Goal: Information Seeking & Learning: Learn about a topic

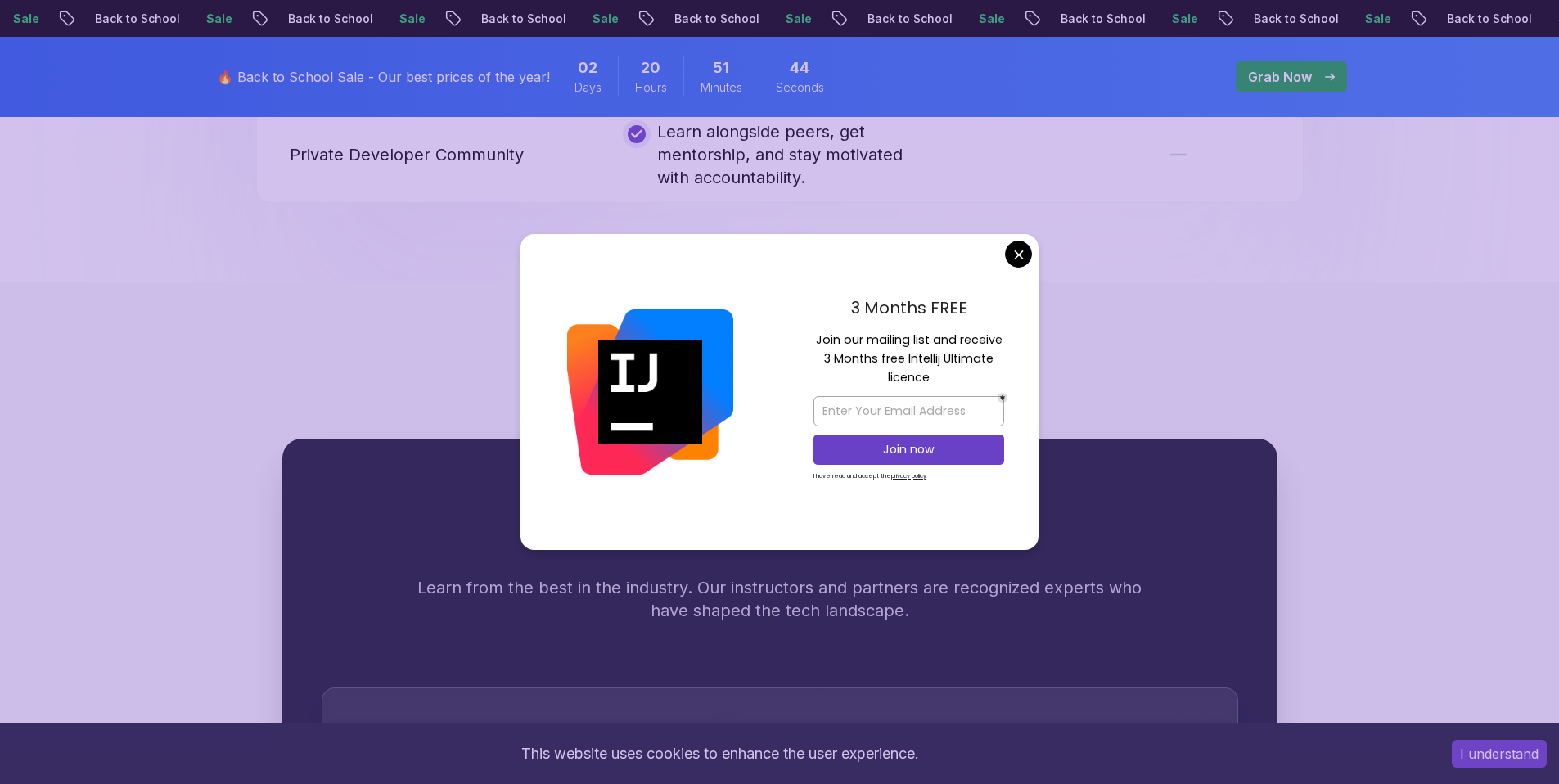
scroll to position [4062, 0]
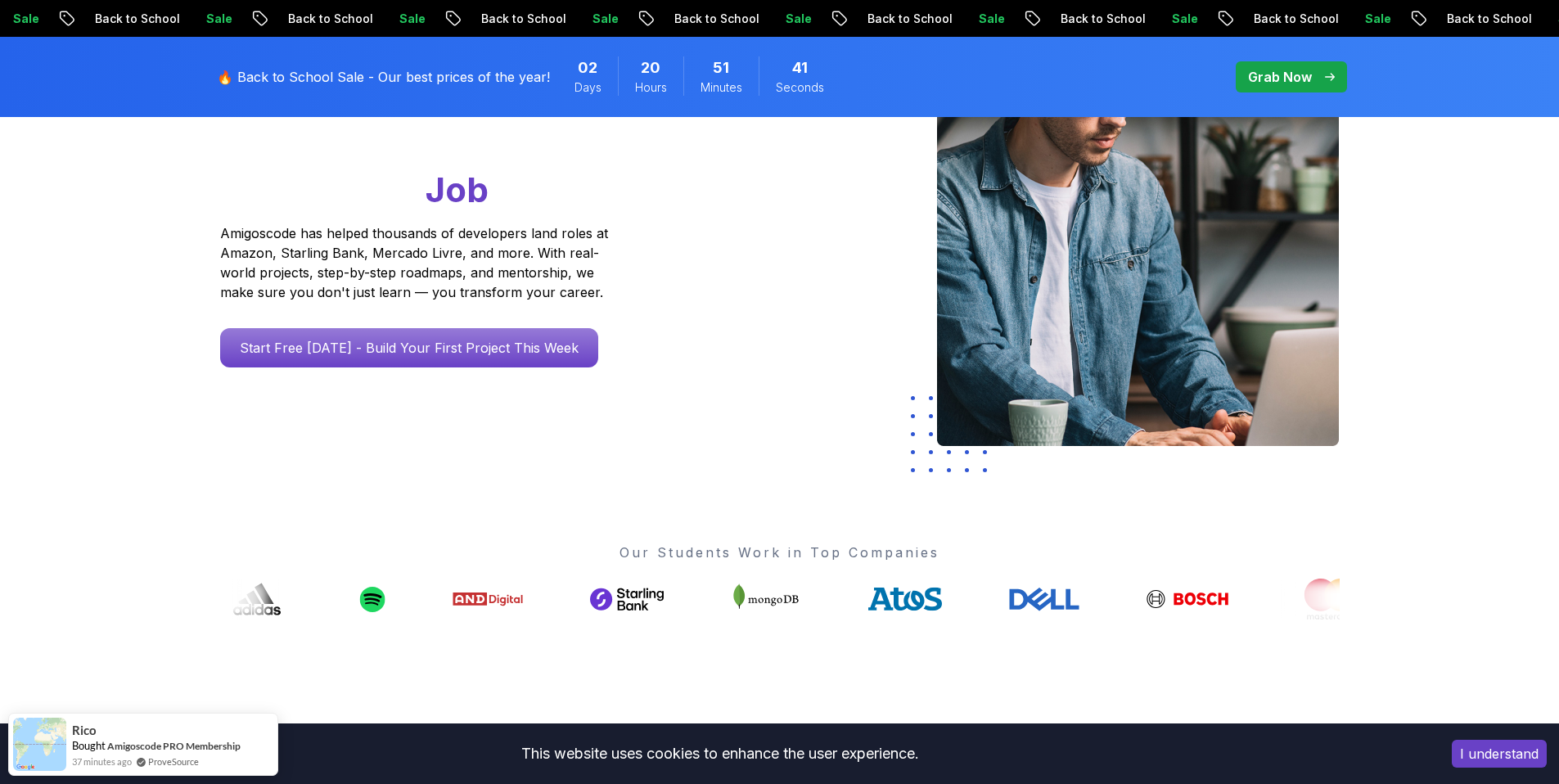
scroll to position [235, 0]
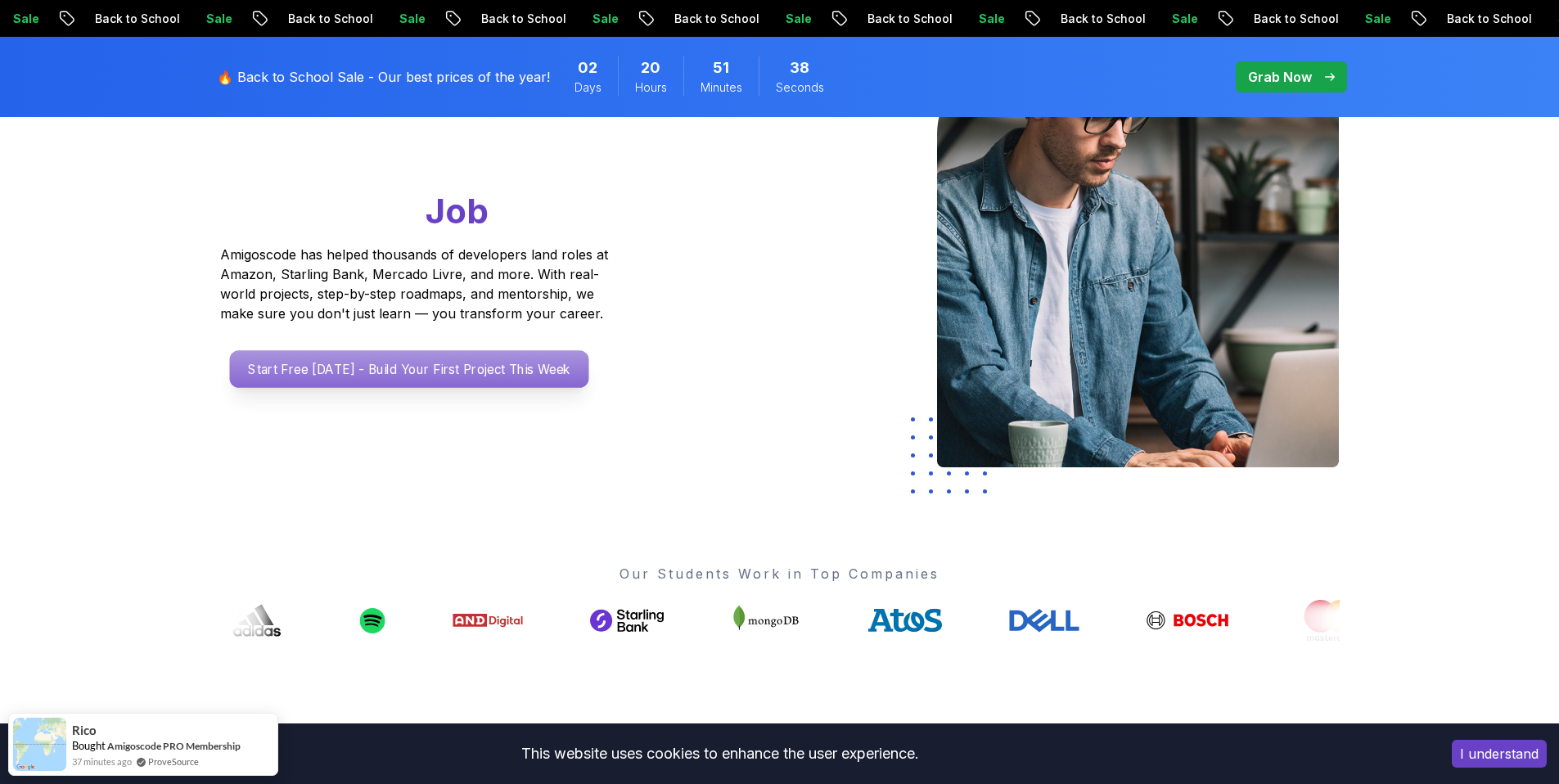
click at [357, 374] on p "Start Free [DATE] - Build Your First Project This Week" at bounding box center [409, 369] width 359 height 38
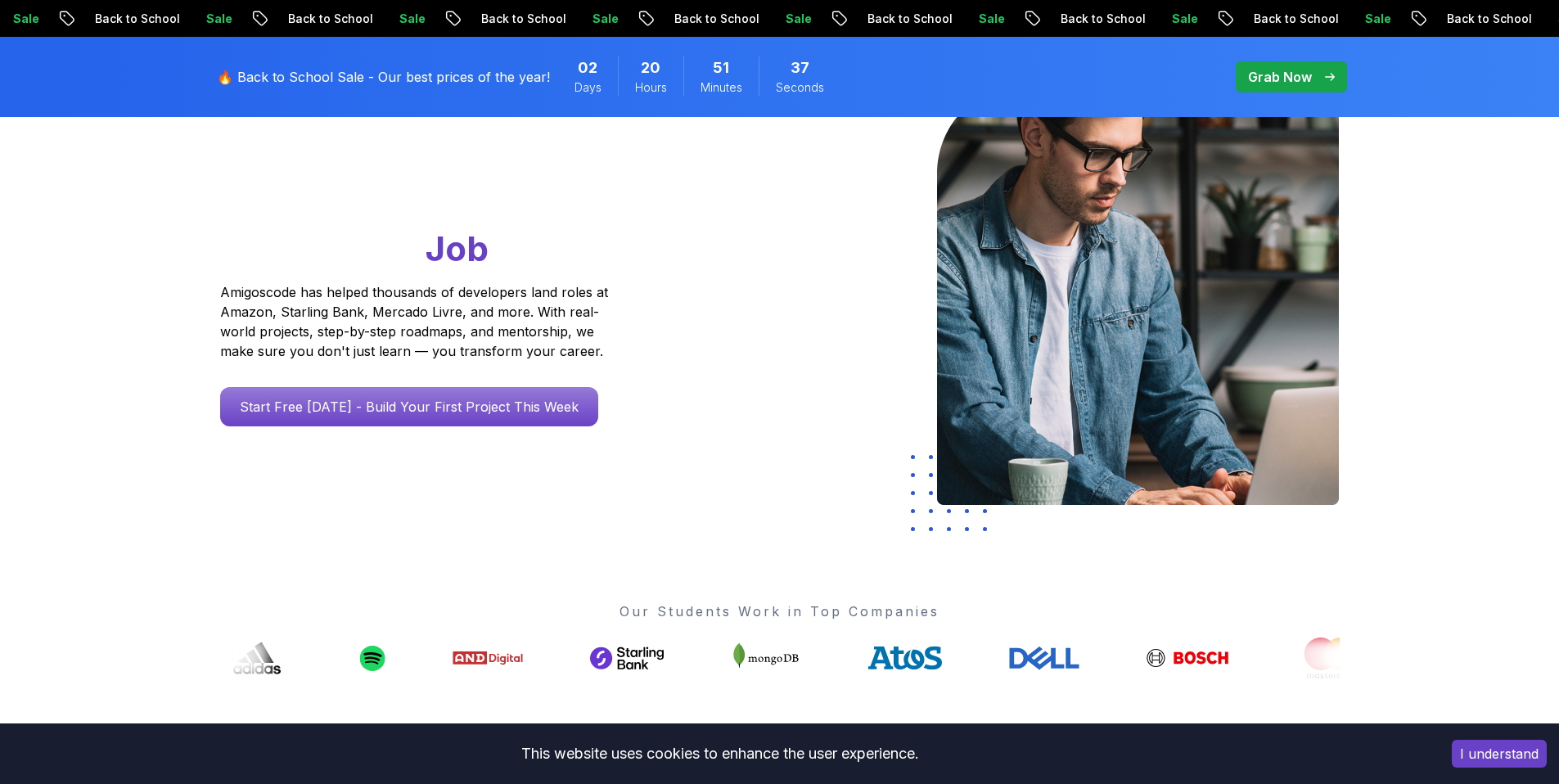
scroll to position [235, 0]
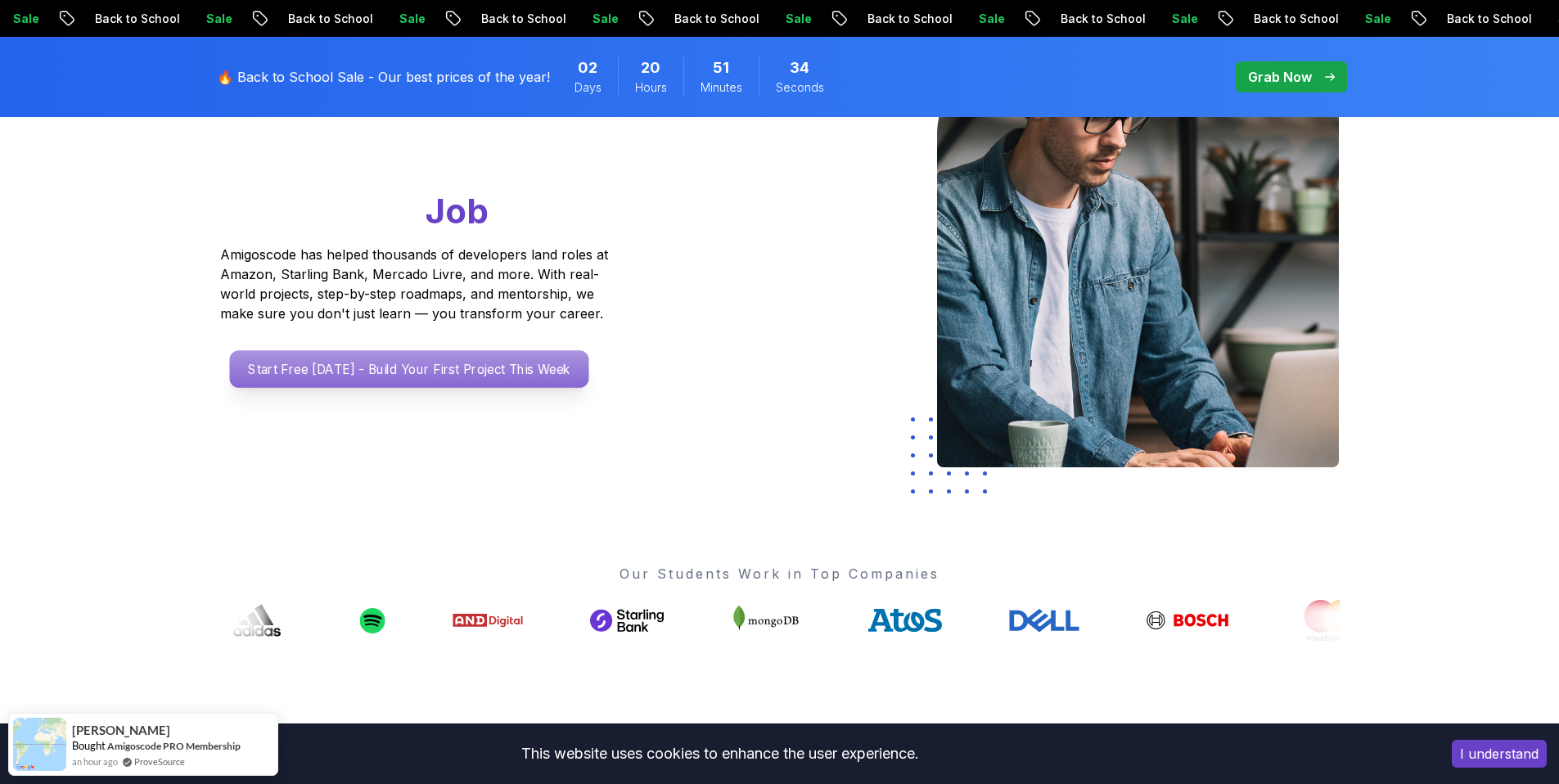
click at [317, 368] on p "Start Free [DATE] - Build Your First Project This Week" at bounding box center [409, 369] width 359 height 38
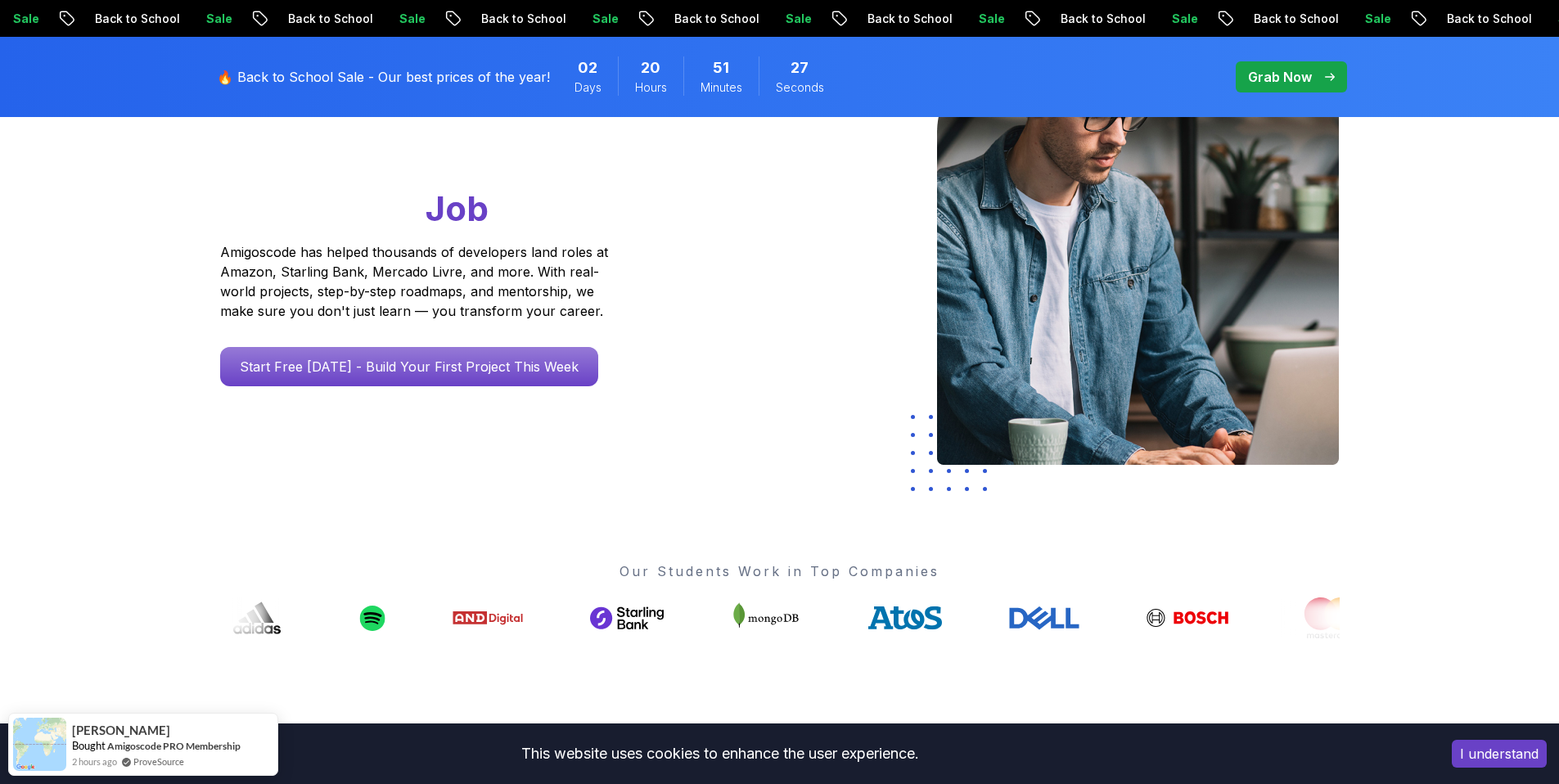
scroll to position [238, 0]
click at [1495, 746] on button "I understand" at bounding box center [1499, 753] width 95 height 28
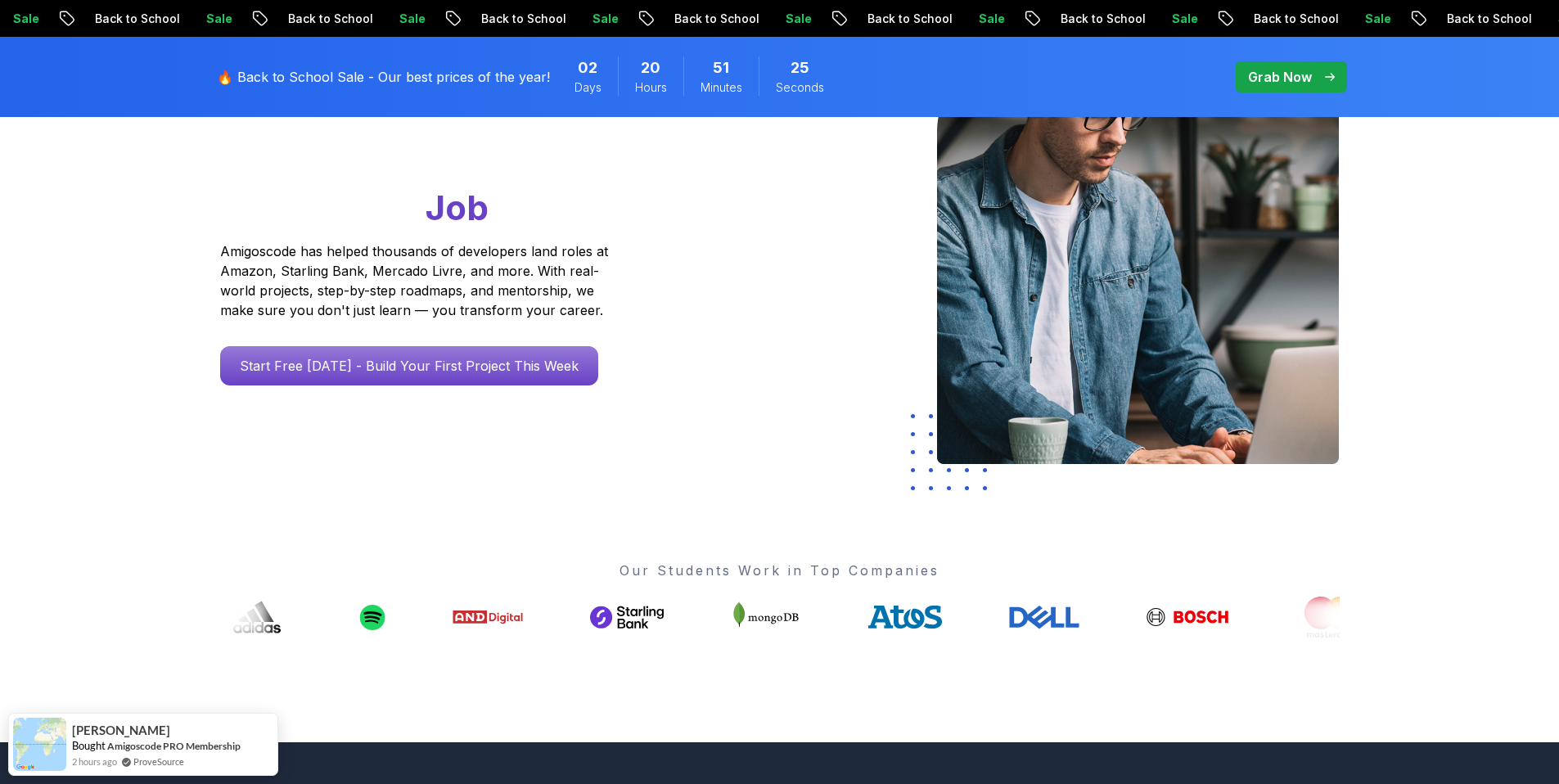
scroll to position [0, 0]
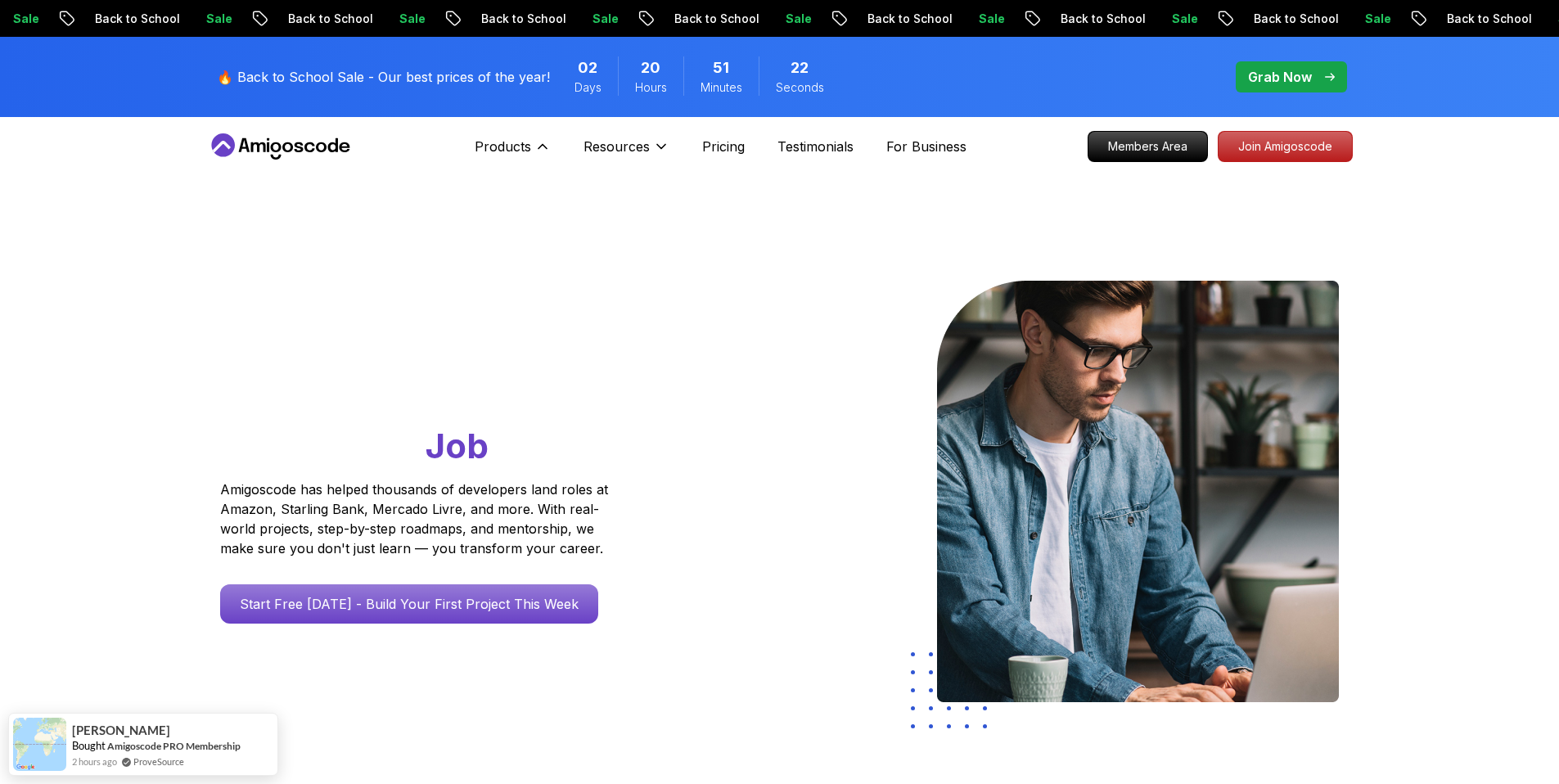
click at [557, 150] on div "Products Products Portfolly The one-click portfolio builder for developers Cour…" at bounding box center [572, 146] width 194 height 33
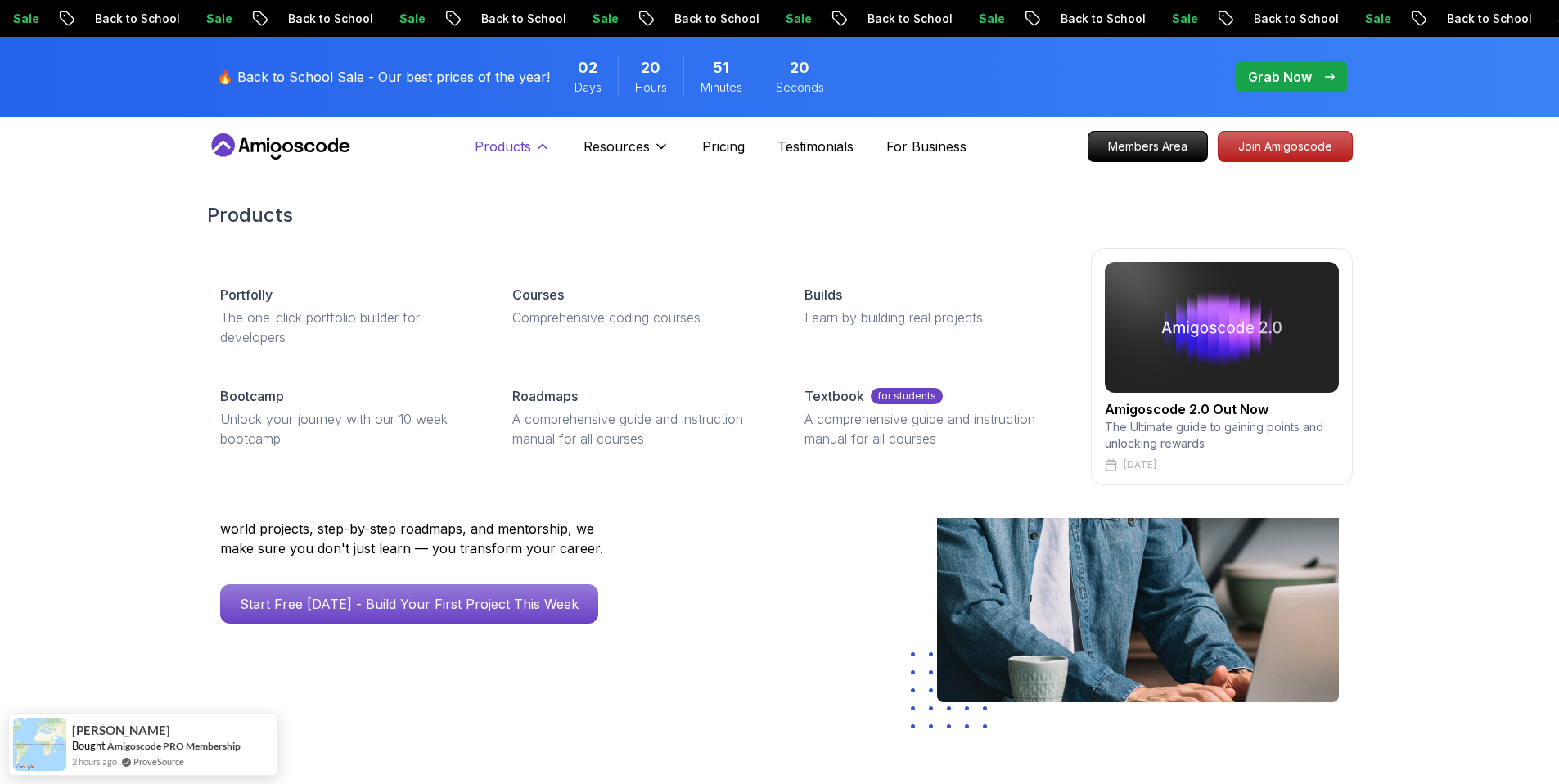
click at [540, 149] on icon at bounding box center [543, 146] width 17 height 17
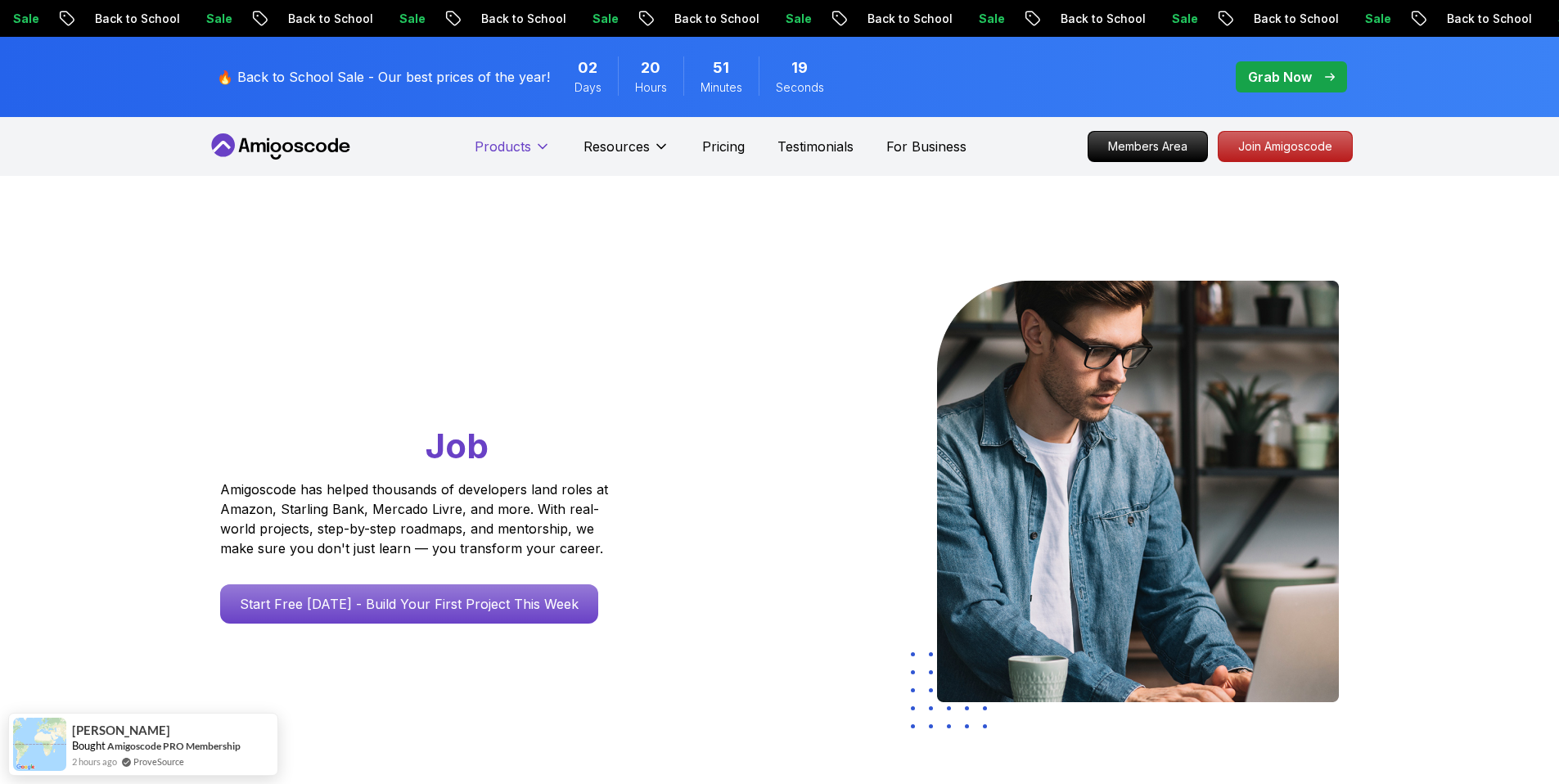
click at [540, 149] on icon at bounding box center [543, 146] width 17 height 17
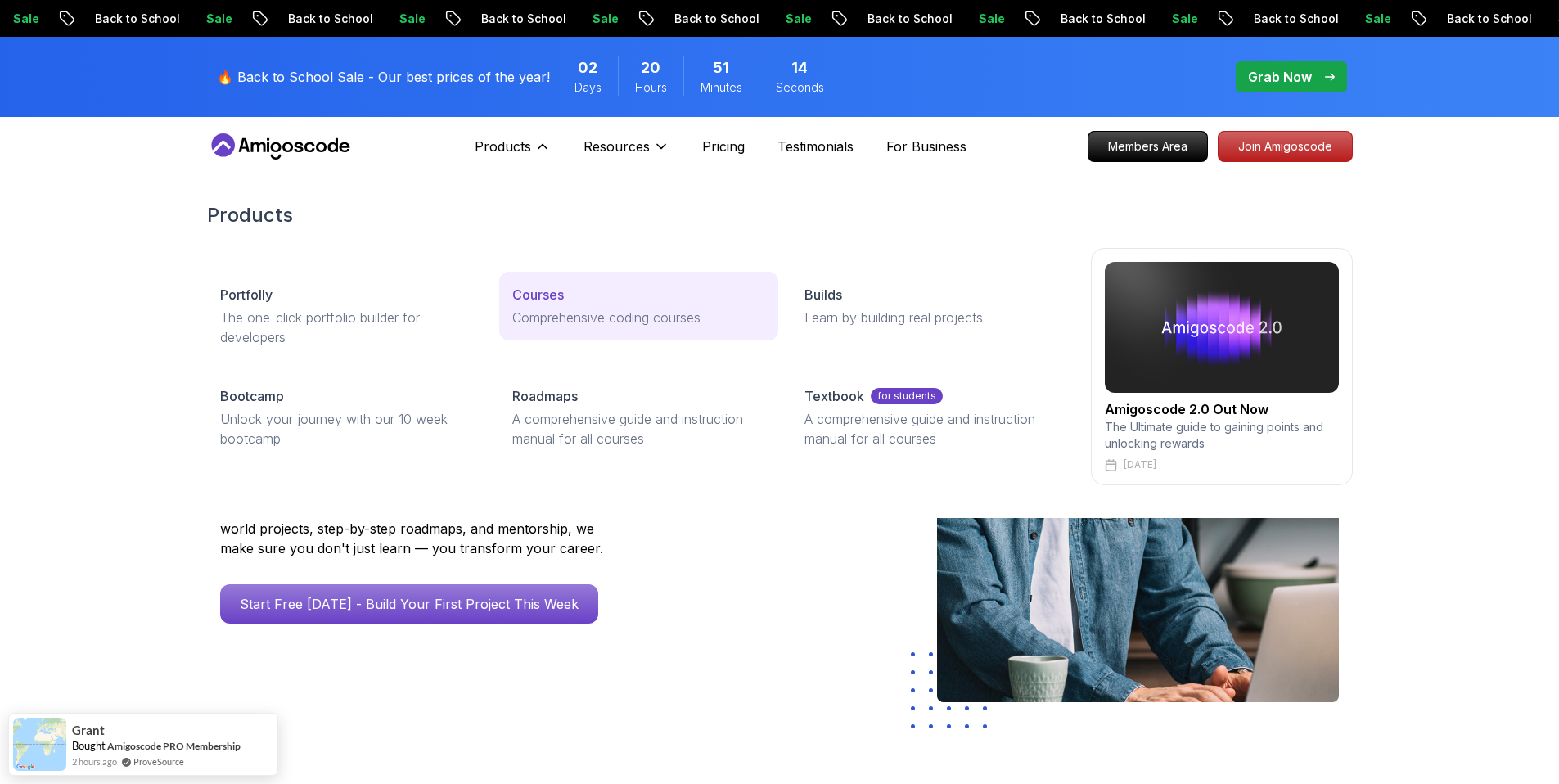
click at [544, 301] on p "Courses" at bounding box center [538, 294] width 51 height 20
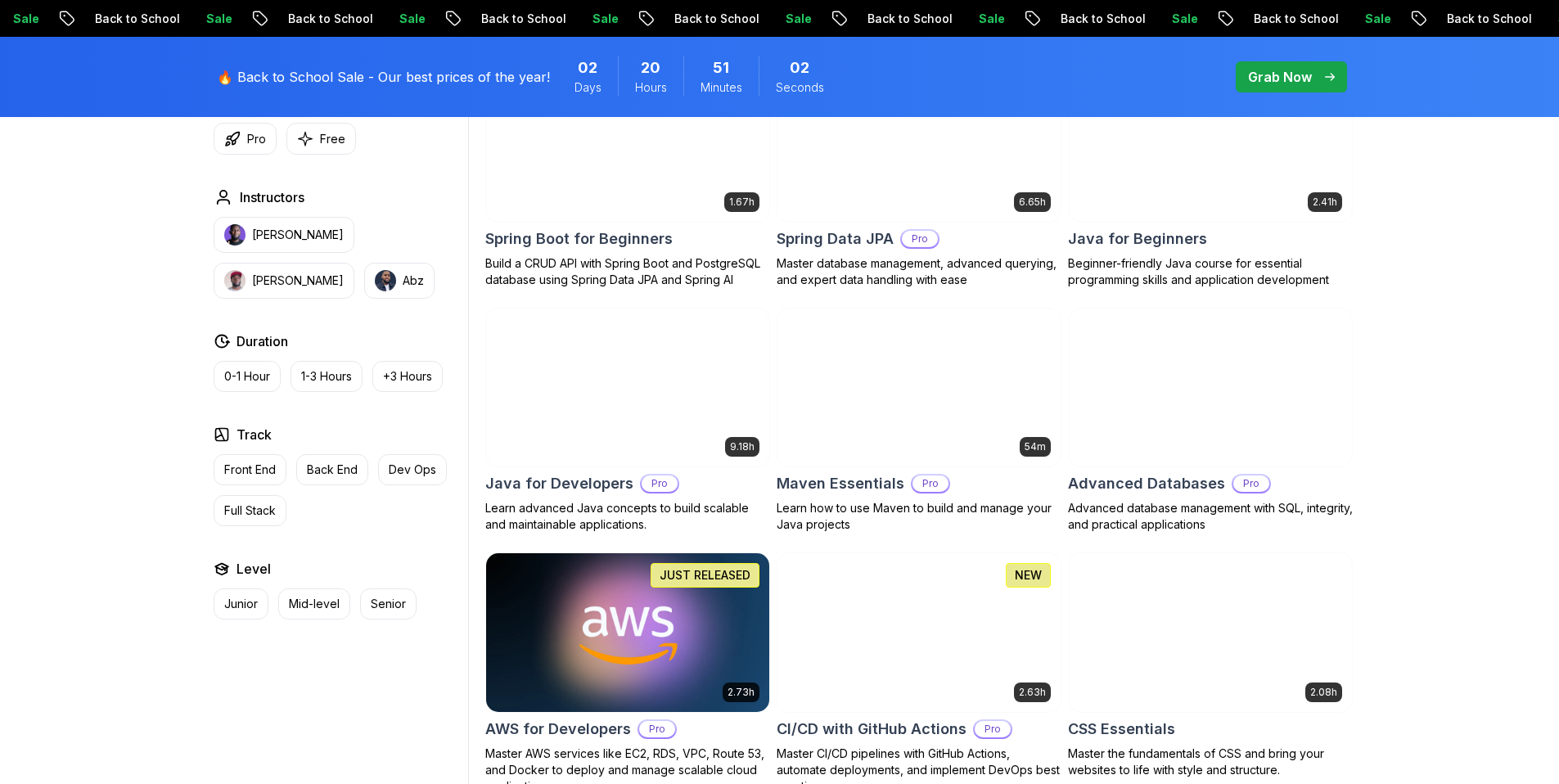
scroll to position [812, 0]
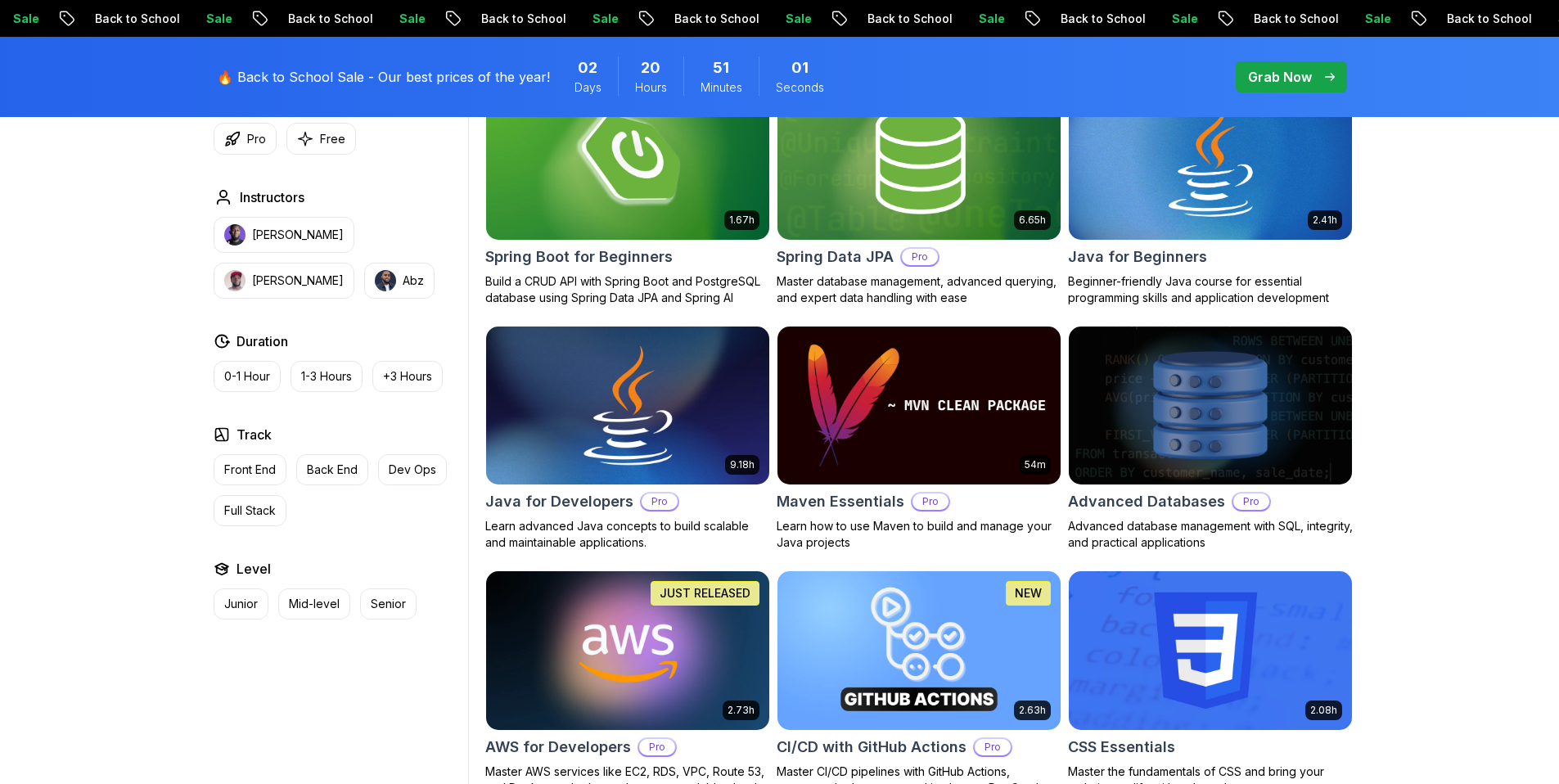
click at [584, 475] on img at bounding box center [627, 405] width 297 height 166
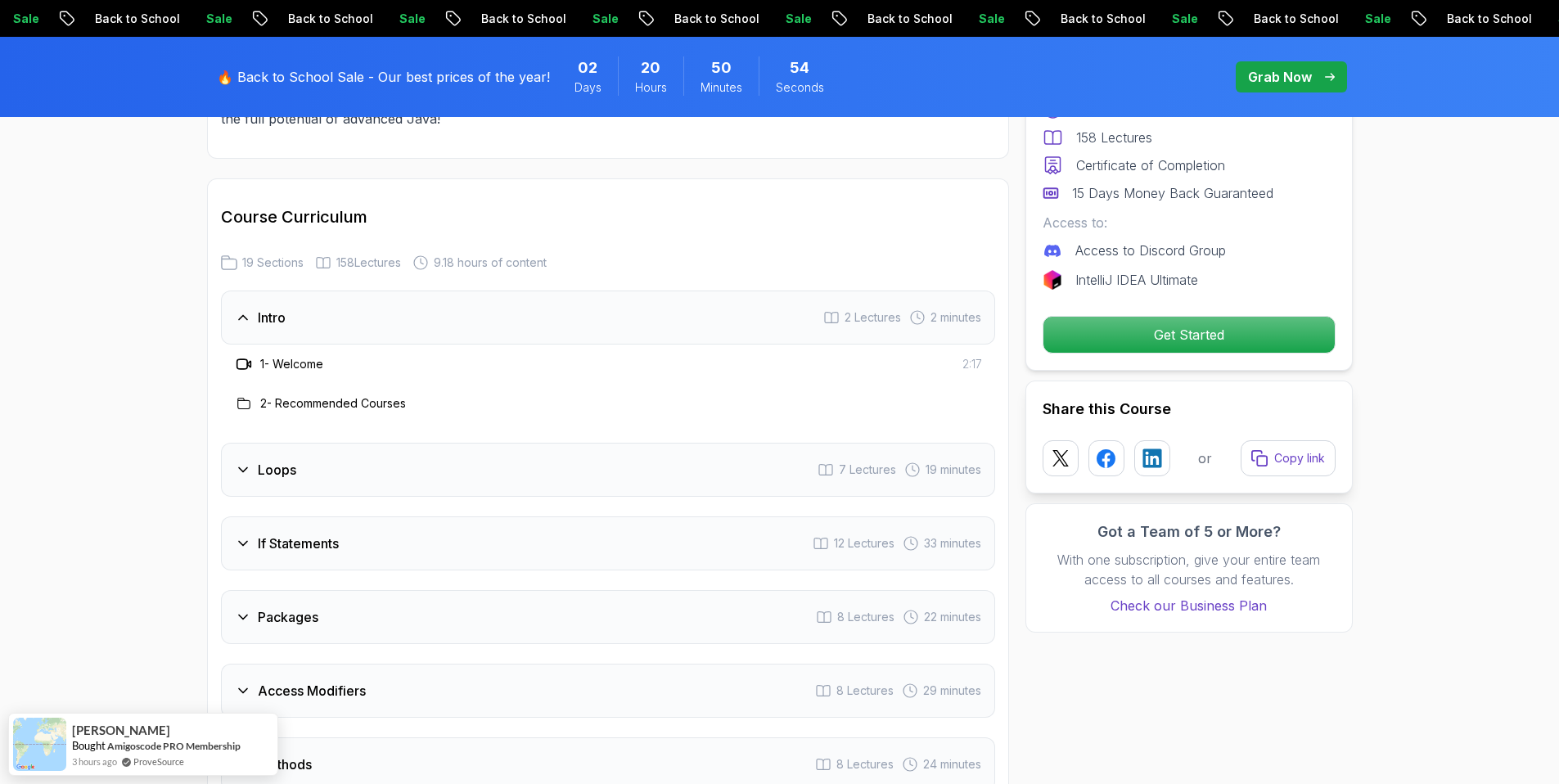
scroll to position [2084, 0]
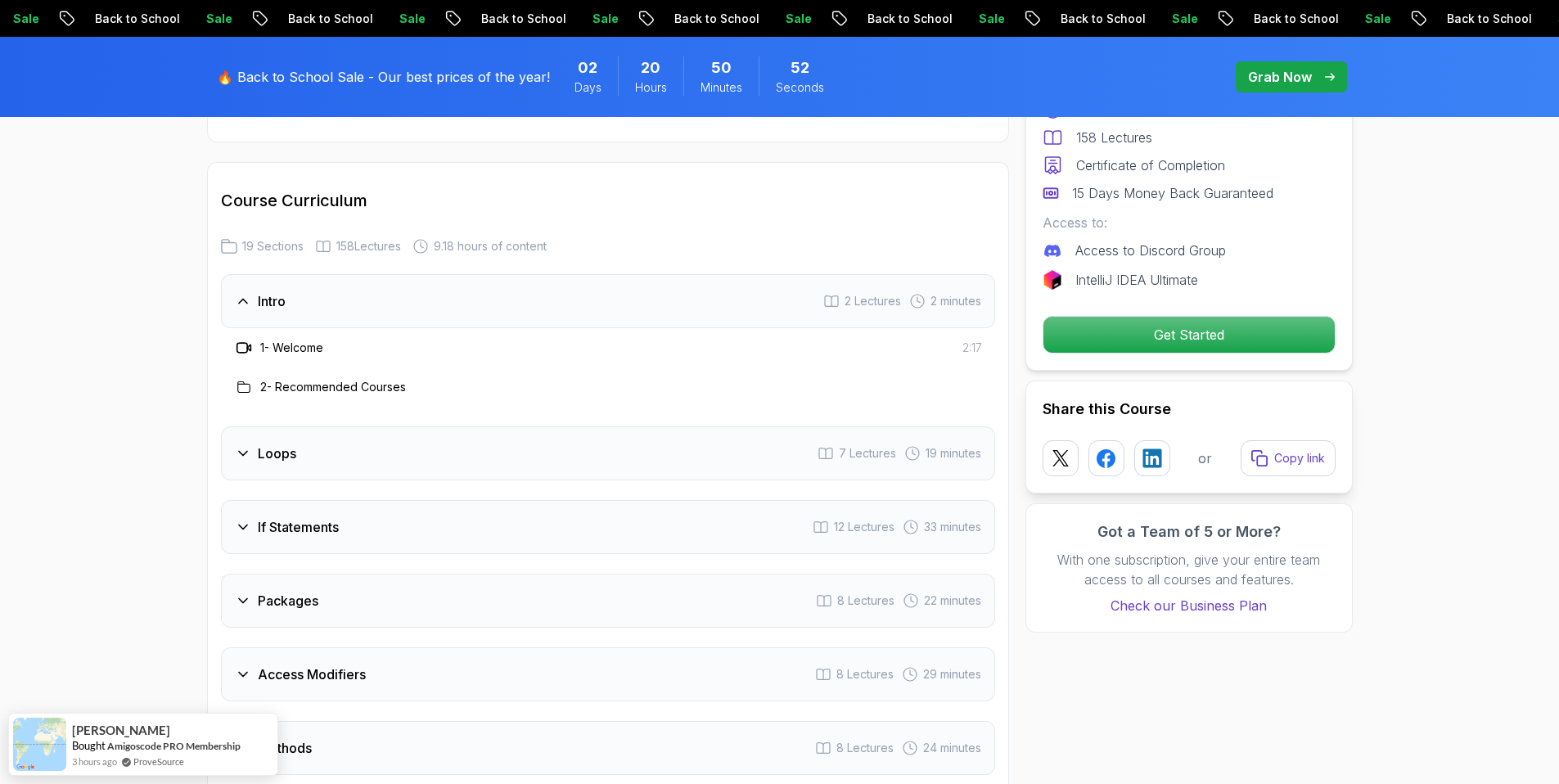
click at [520, 426] on div "Loops 7 Lectures 19 minutes" at bounding box center [608, 452] width 775 height 54
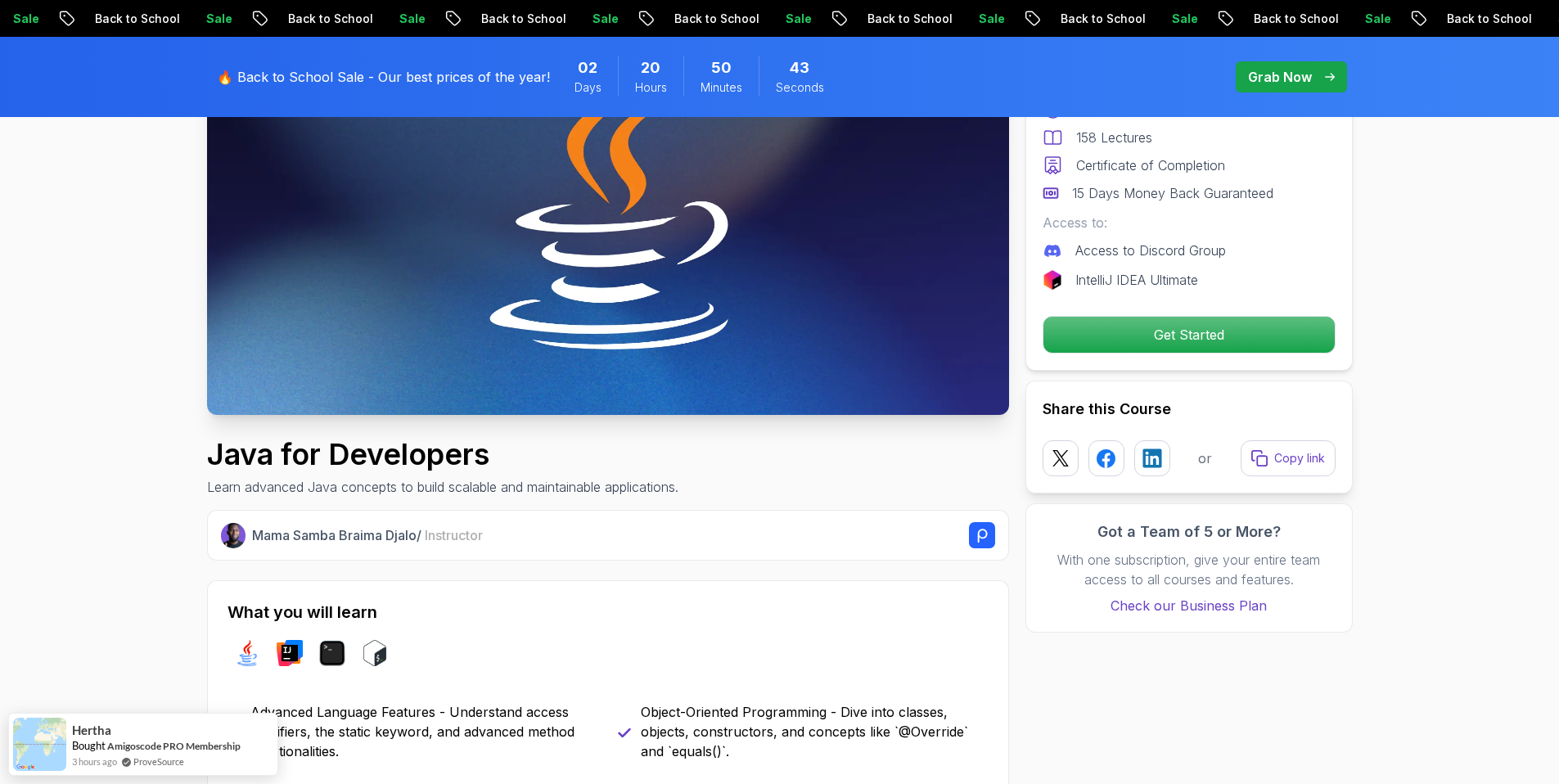
scroll to position [0, 0]
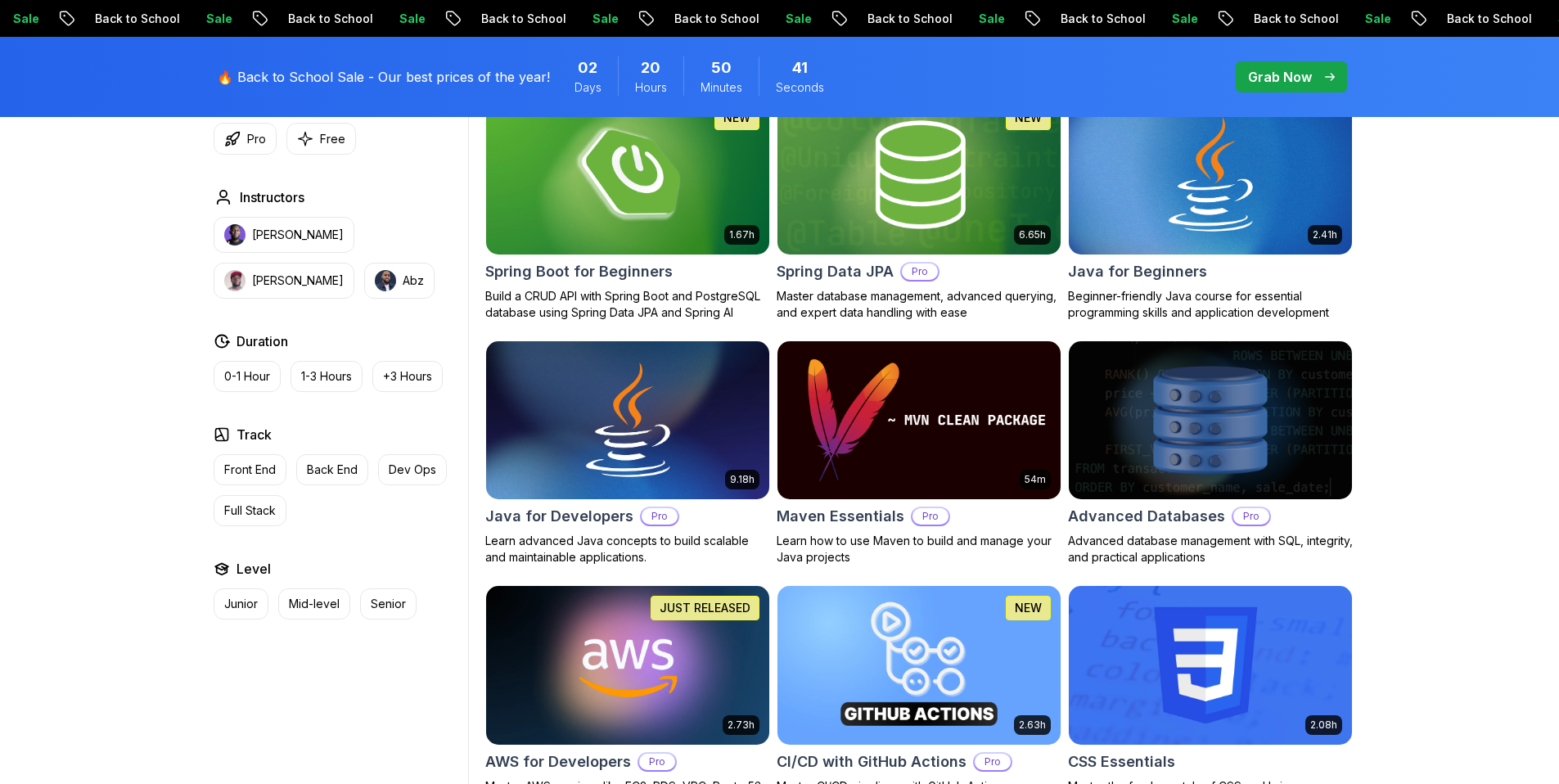
scroll to position [812, 0]
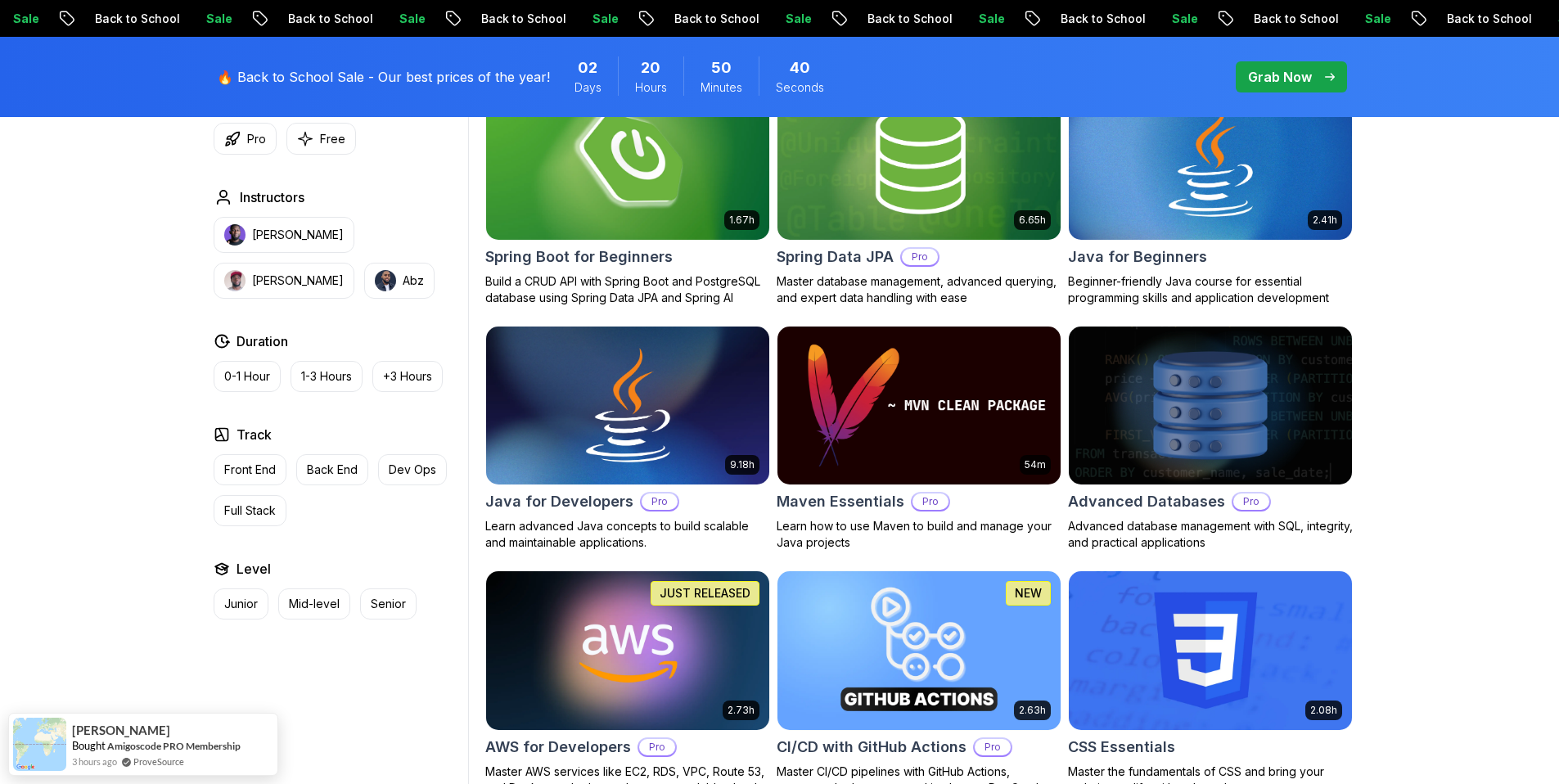
click at [570, 167] on img at bounding box center [627, 160] width 297 height 166
